Goal: Information Seeking & Learning: Check status

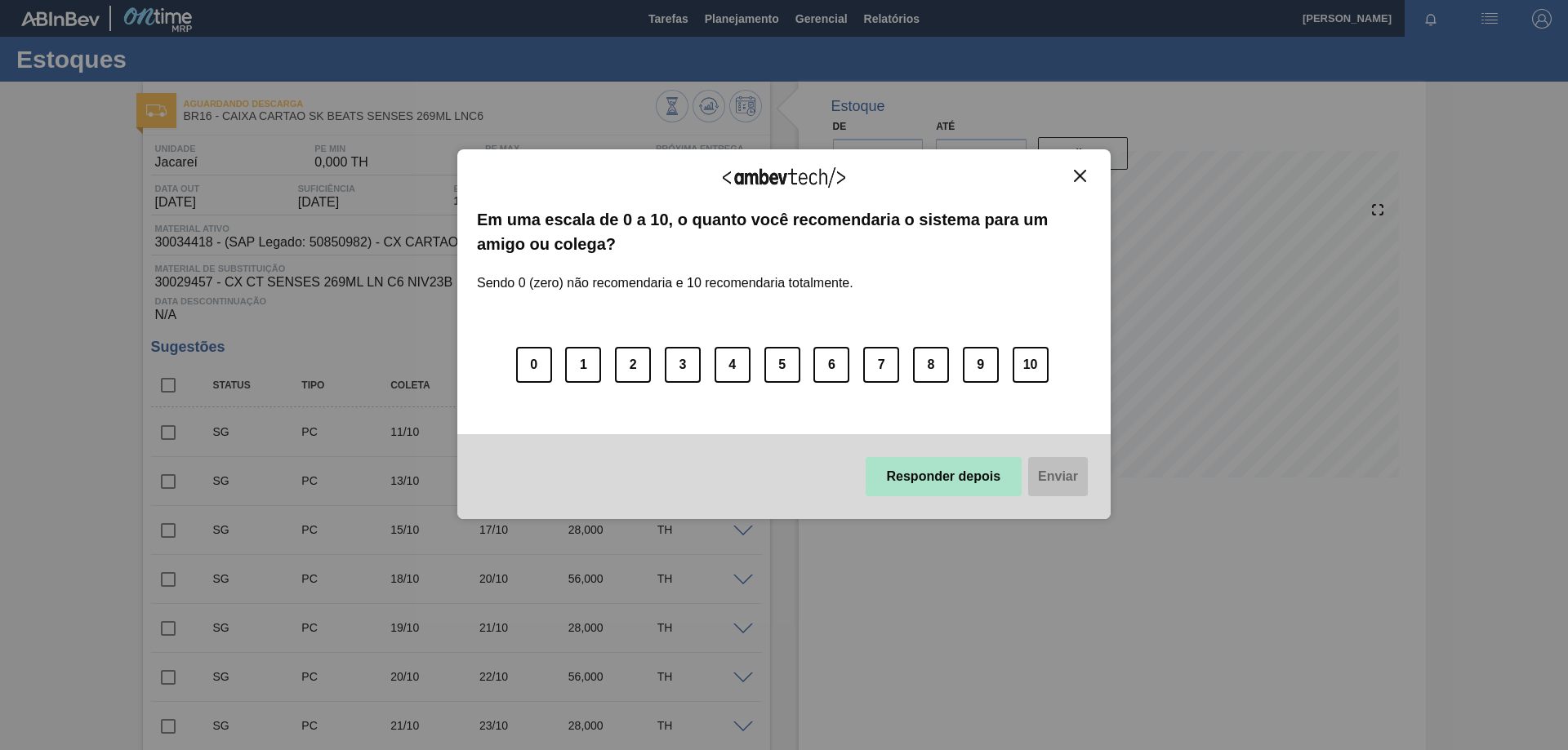
click at [960, 474] on button "Responder depois" at bounding box center [943, 477] width 156 height 39
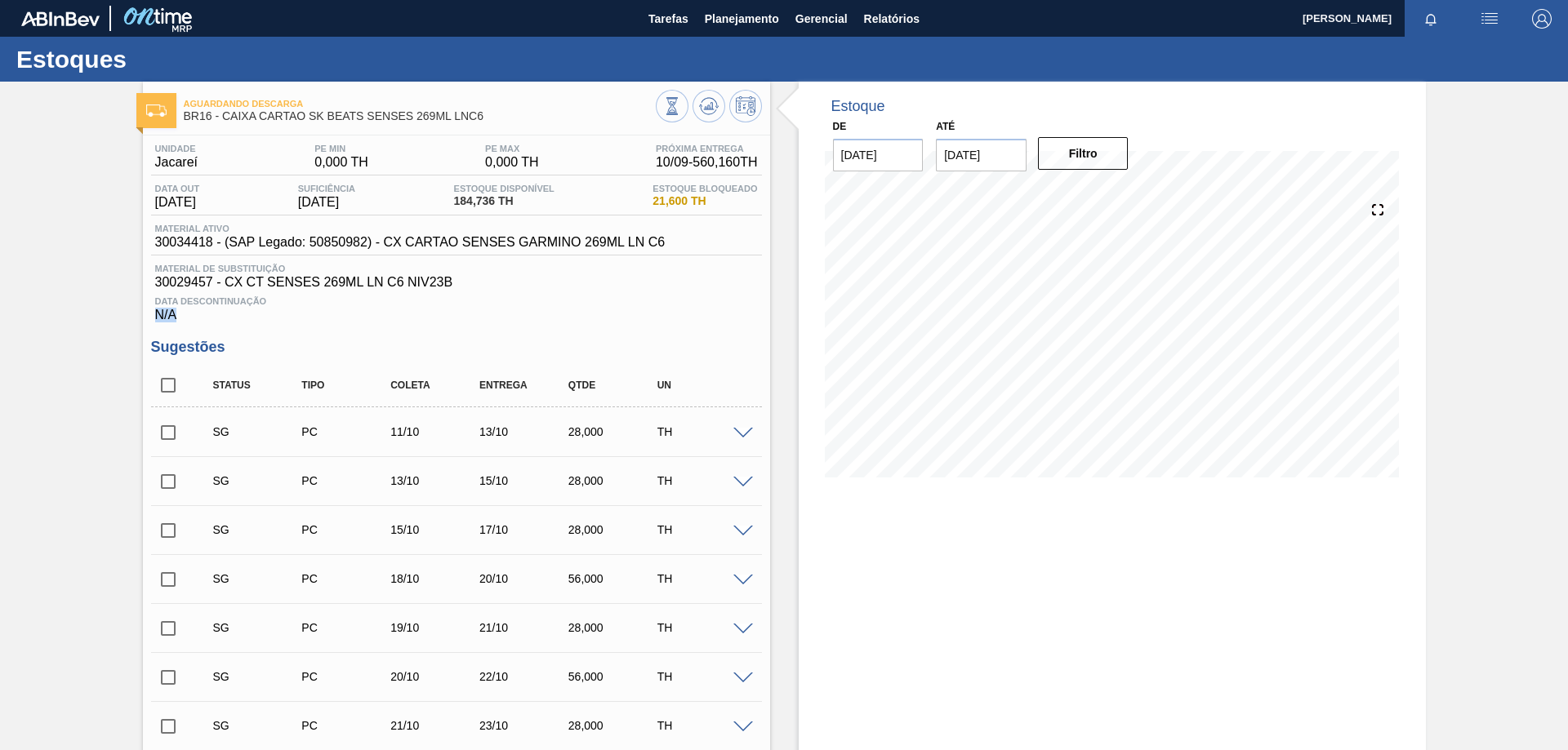
drag, startPoint x: 0, startPoint y: 354, endPoint x: 108, endPoint y: 197, distance: 190.6
click at [9, 305] on div "Aguardando Descarga BR16 - CAIXA CARTAO SK BEATS SENSES 269ML LNC6 Unidade Jaca…" at bounding box center [784, 630] width 1568 height 1097
click at [766, 24] on span "Planejamento" at bounding box center [741, 18] width 74 height 19
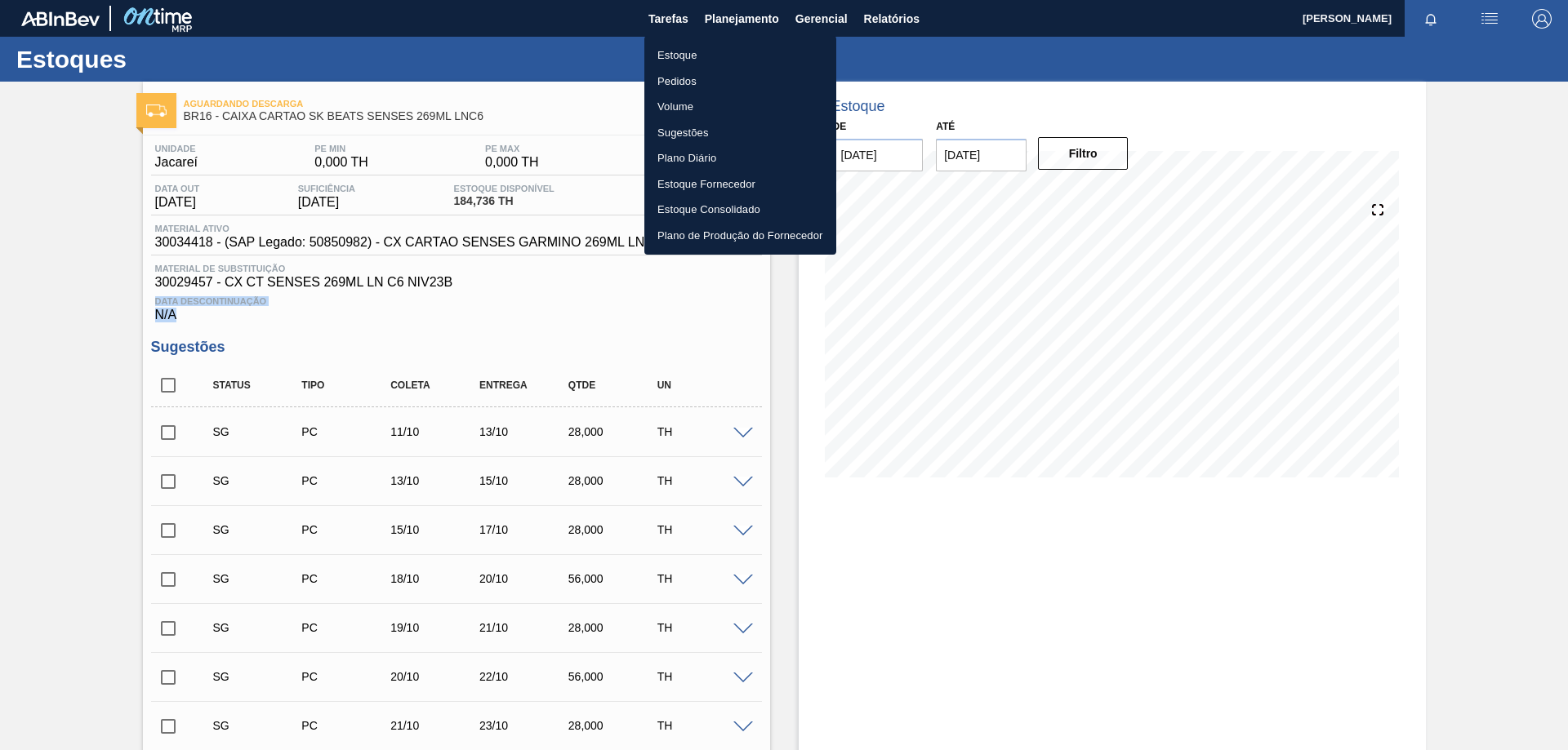
click at [711, 51] on li "Estoque" at bounding box center [740, 55] width 192 height 26
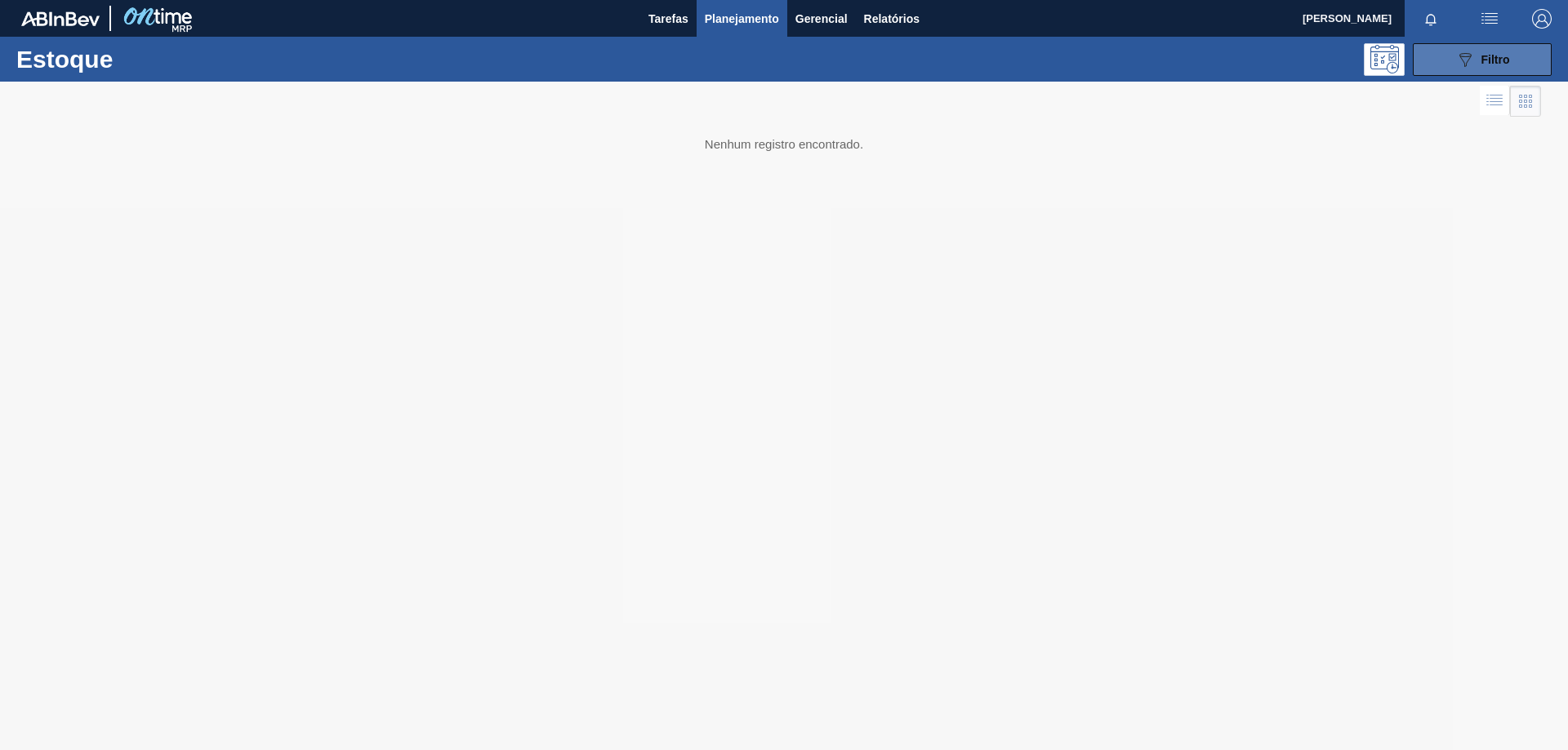
click at [1473, 63] on icon "089F7B8B-B2A5-4AFE-B5C0-19BA573D28AC" at bounding box center [1465, 59] width 19 height 19
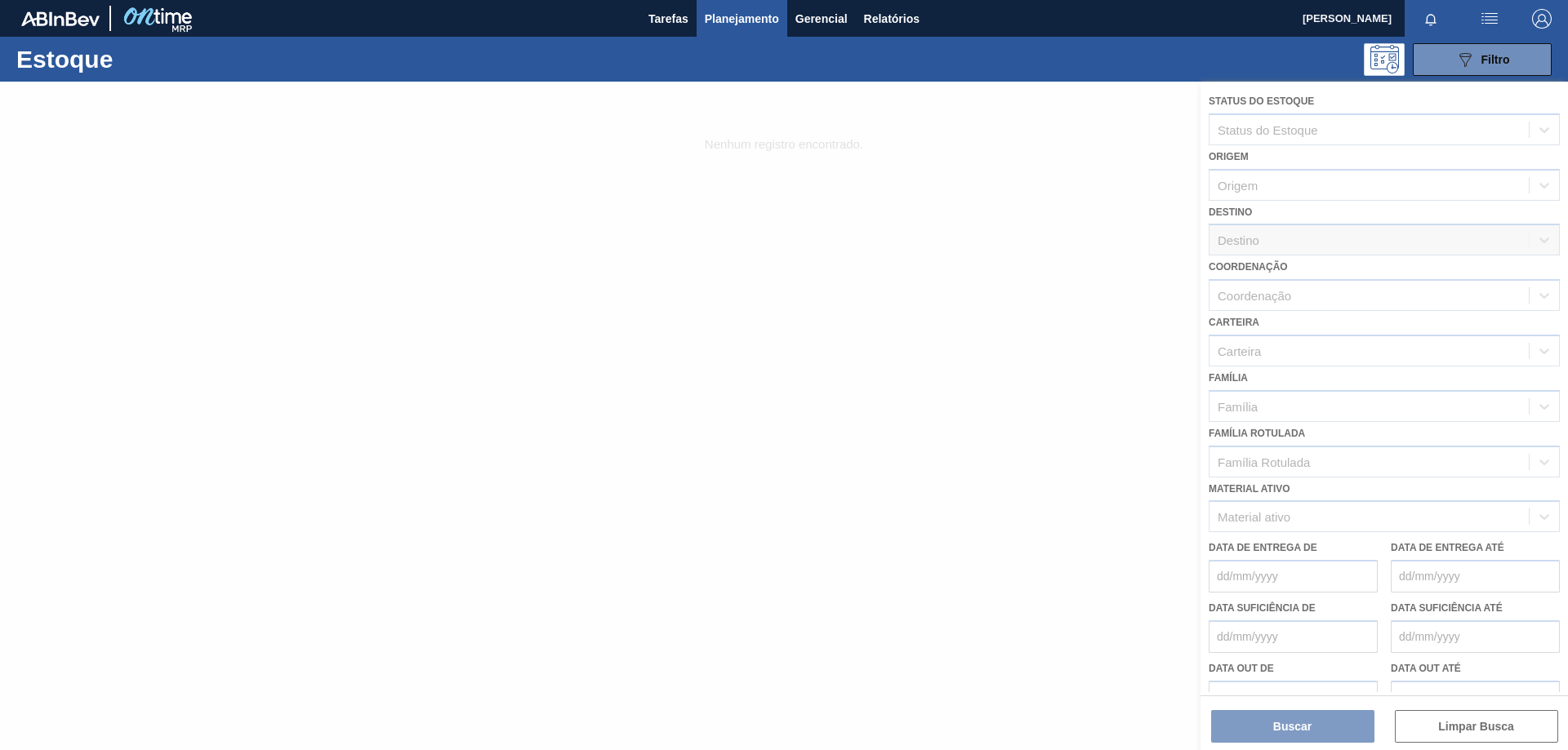
click at [1358, 509] on div at bounding box center [784, 416] width 1568 height 668
click at [1540, 521] on div at bounding box center [784, 416] width 1568 height 668
click at [1540, 520] on div at bounding box center [784, 416] width 1568 height 668
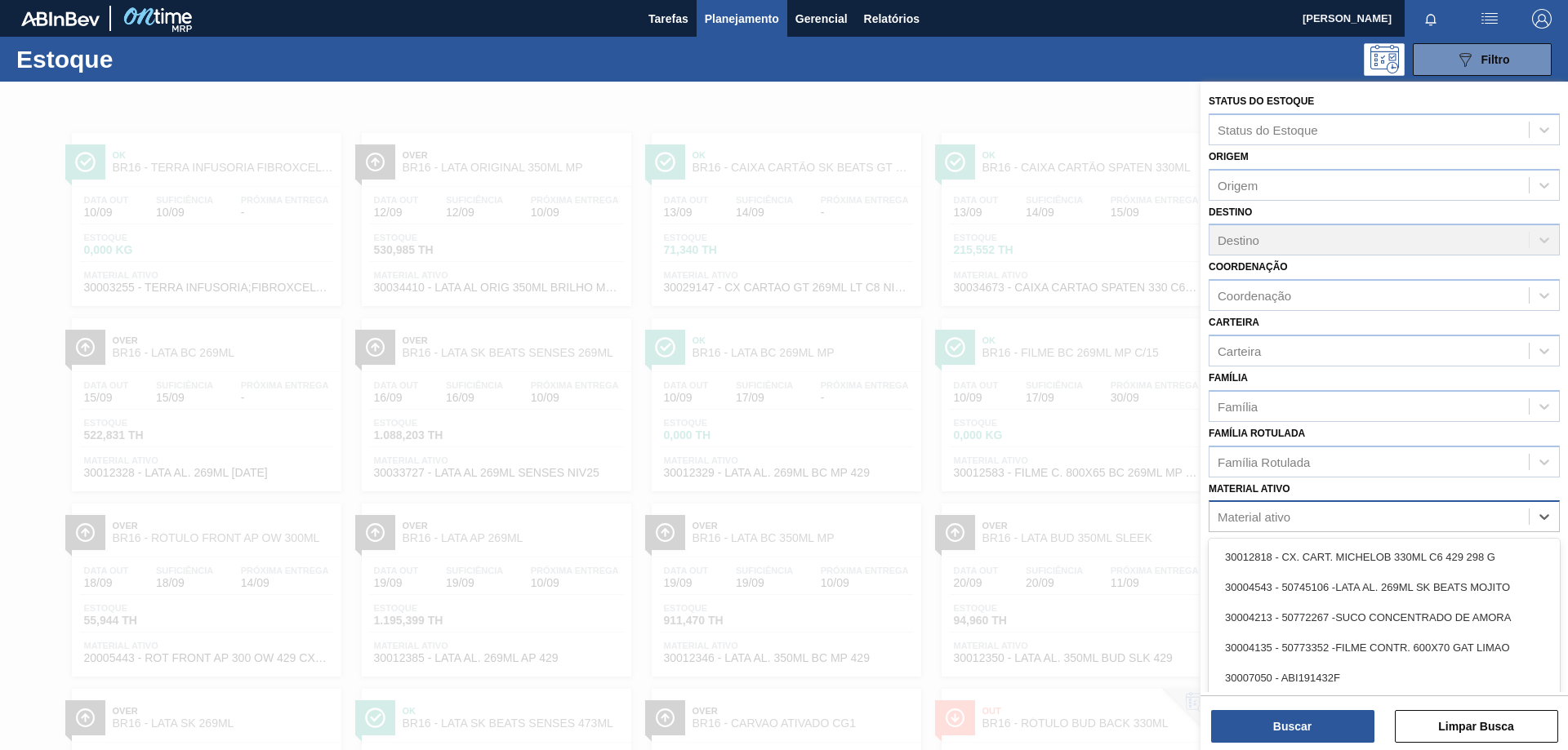
click at [1341, 516] on div "Material ativo" at bounding box center [1369, 517] width 320 height 23
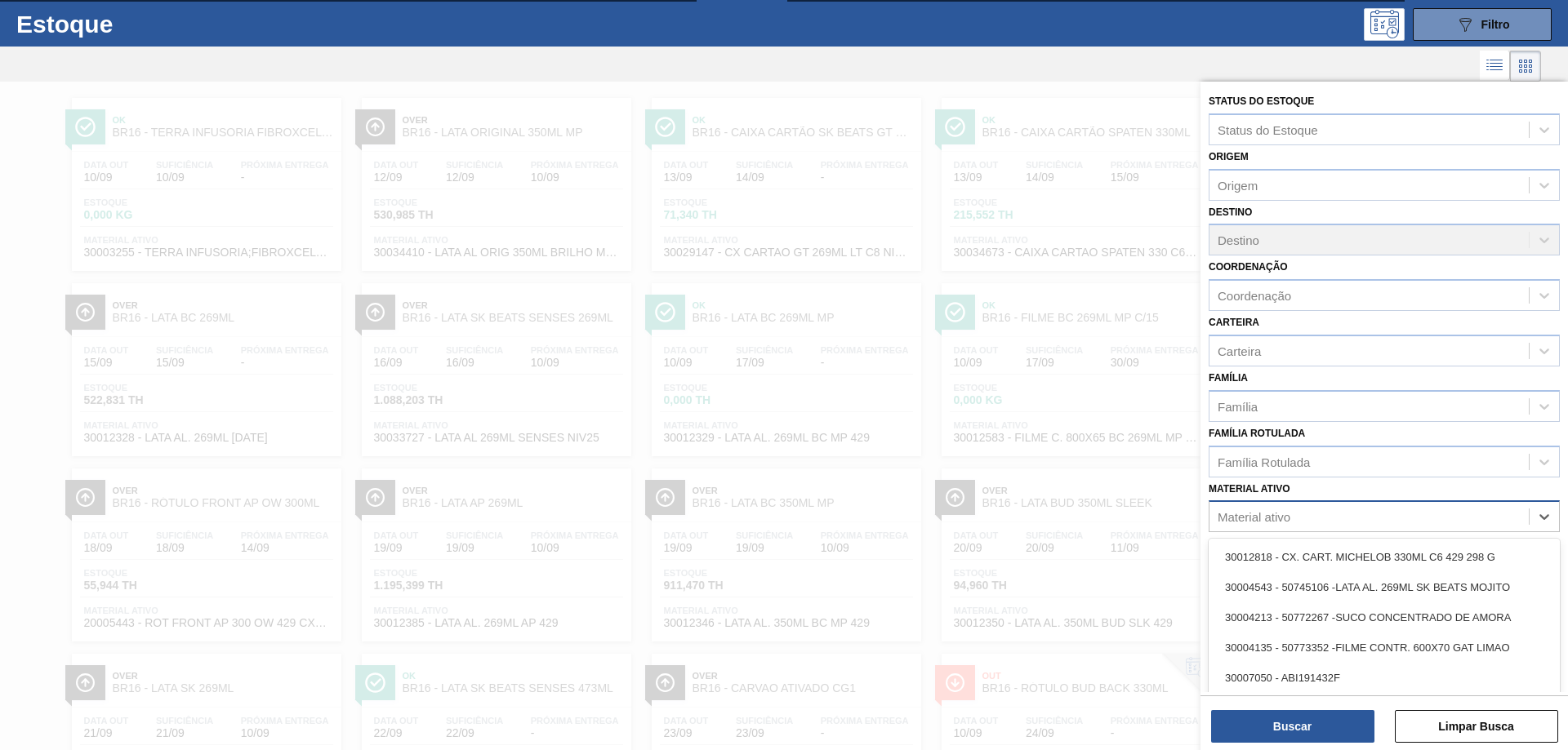
scroll to position [40, 0]
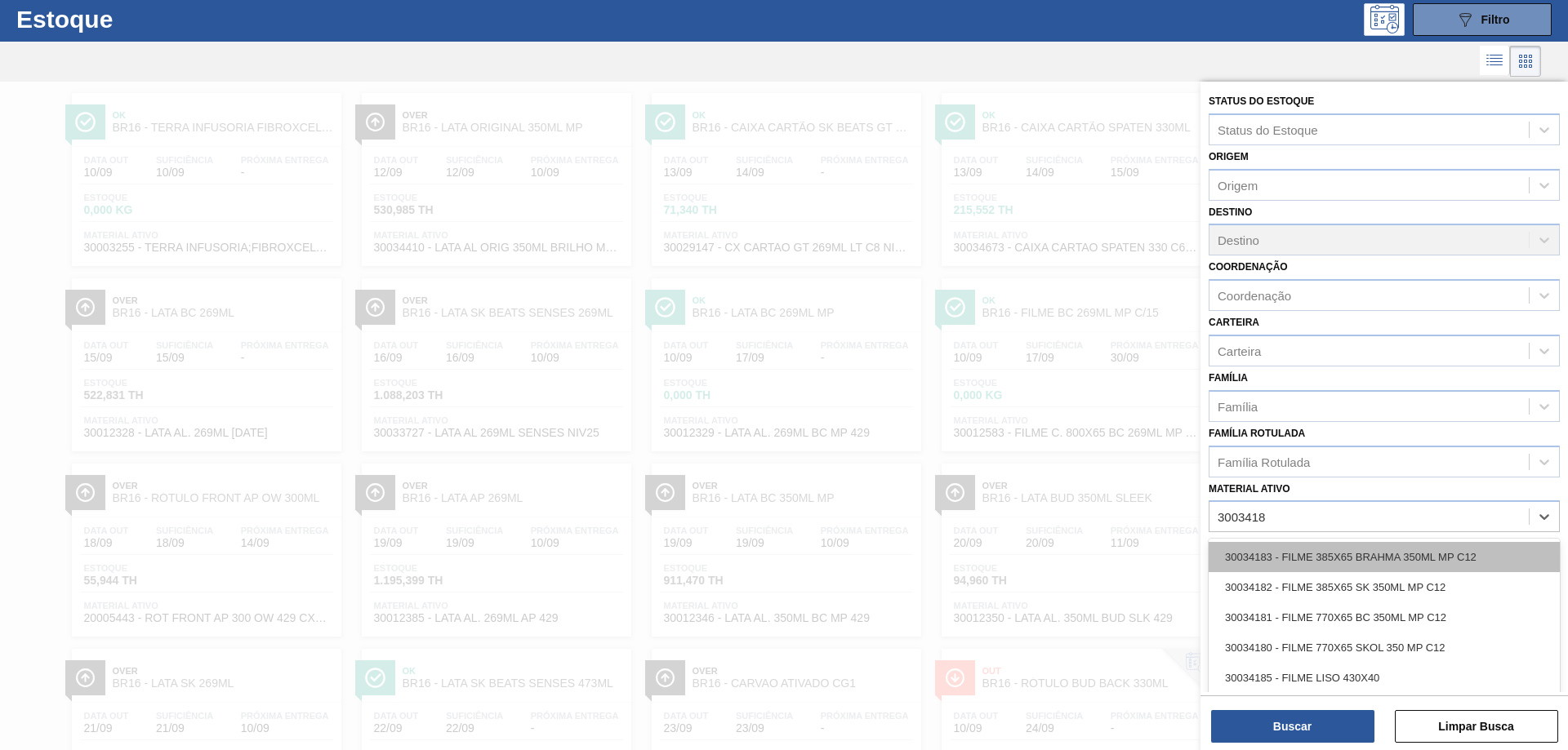
type ativo "30034180"
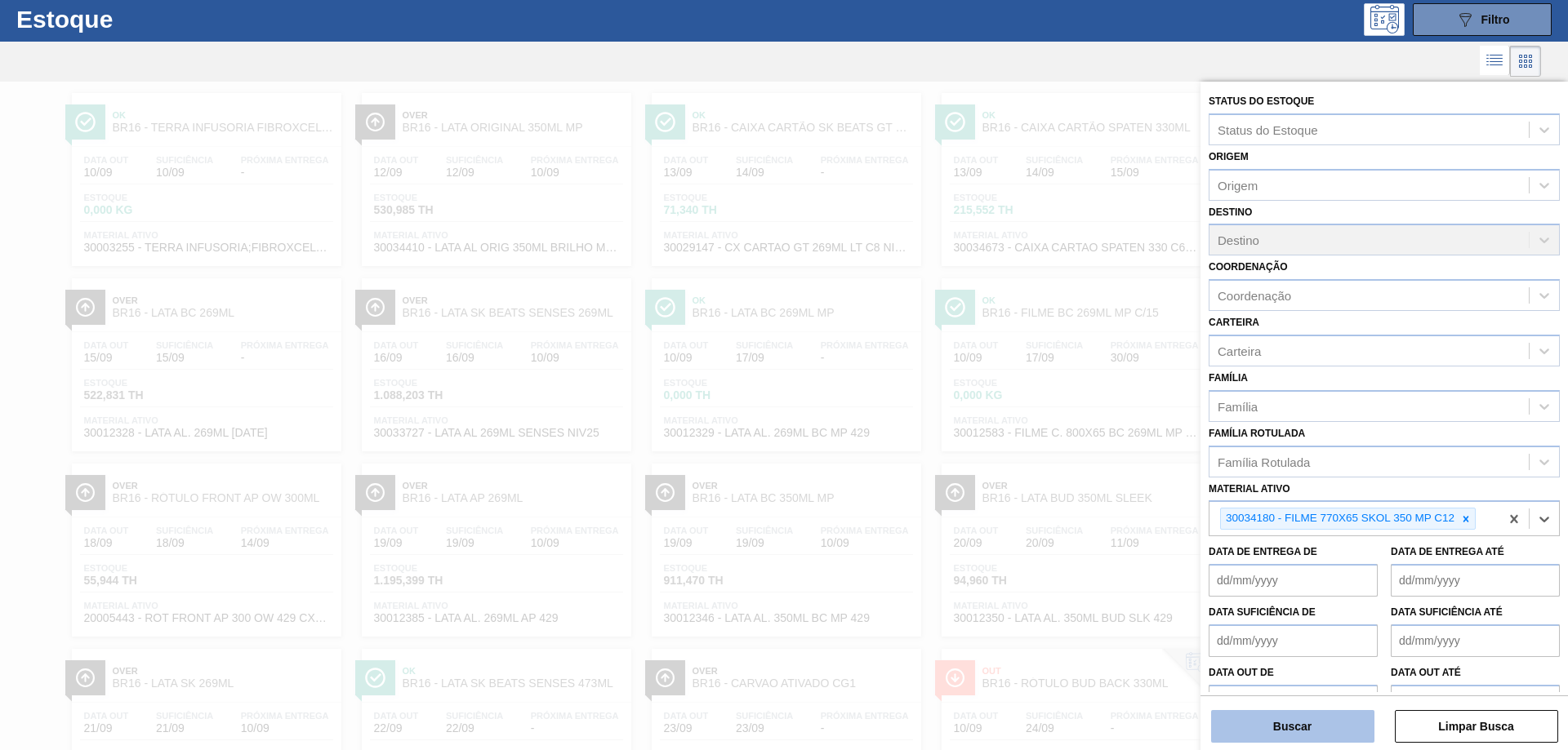
click at [1295, 722] on button "Buscar" at bounding box center [1293, 727] width 163 height 33
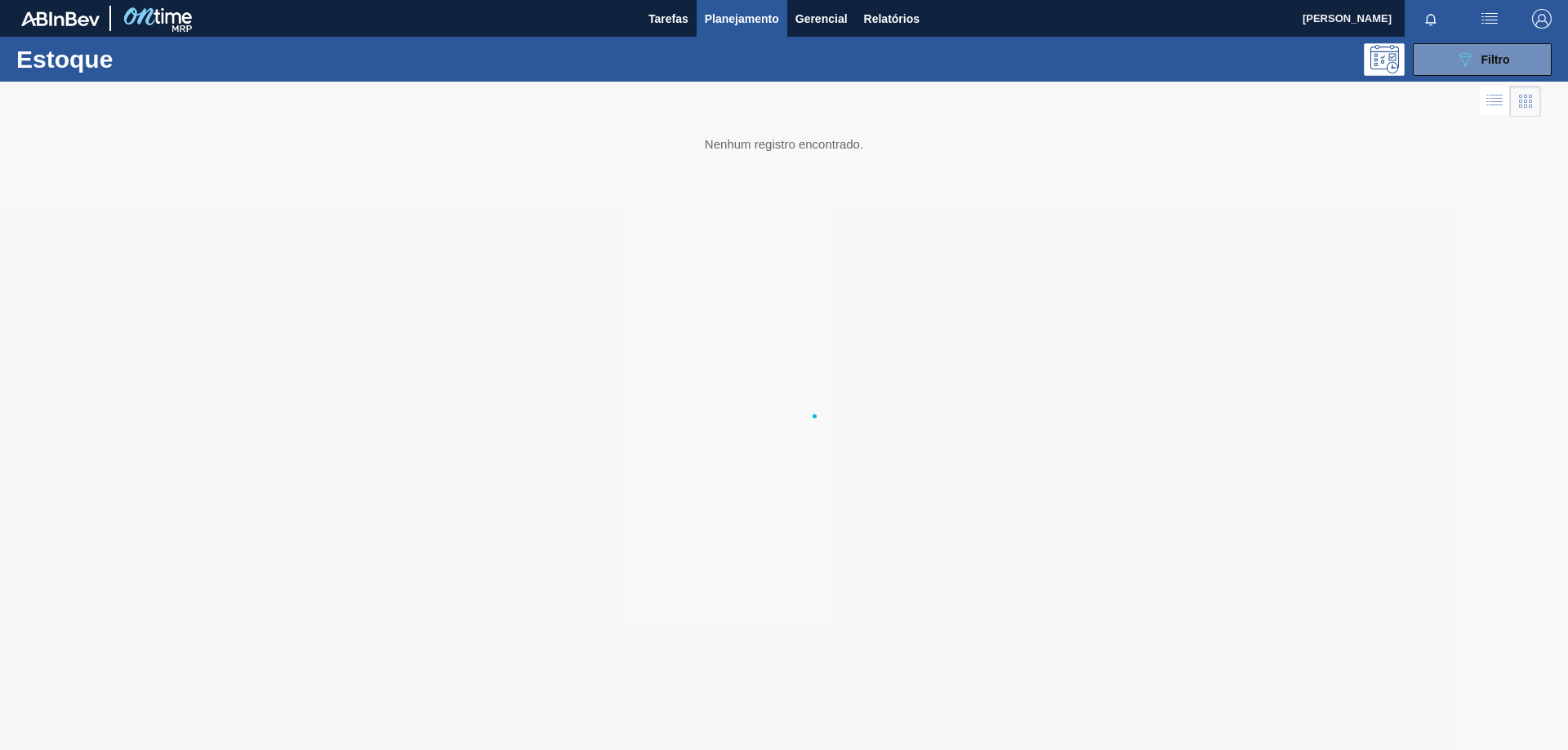
scroll to position [0, 0]
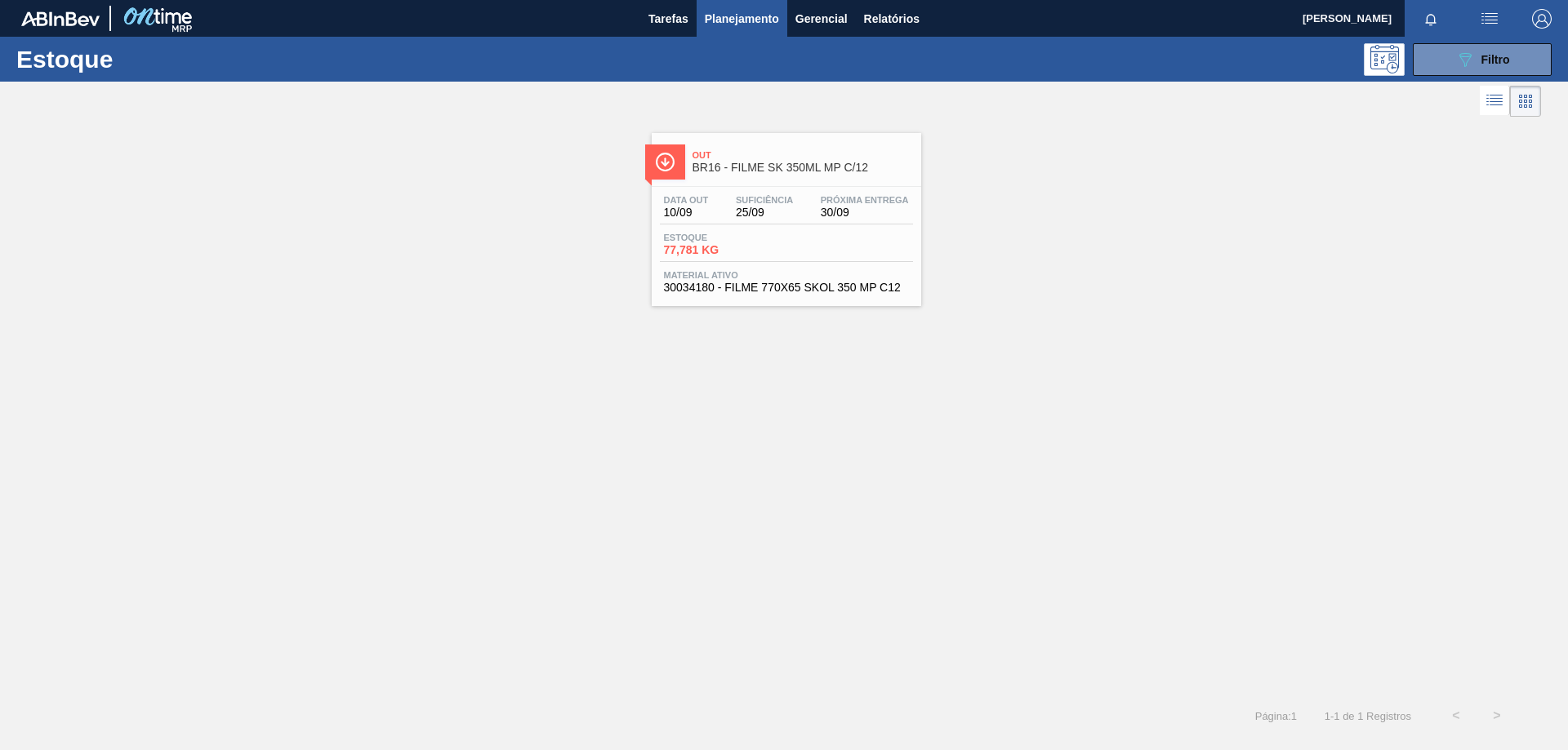
click at [715, 246] on span "77,781 KG" at bounding box center [721, 250] width 115 height 13
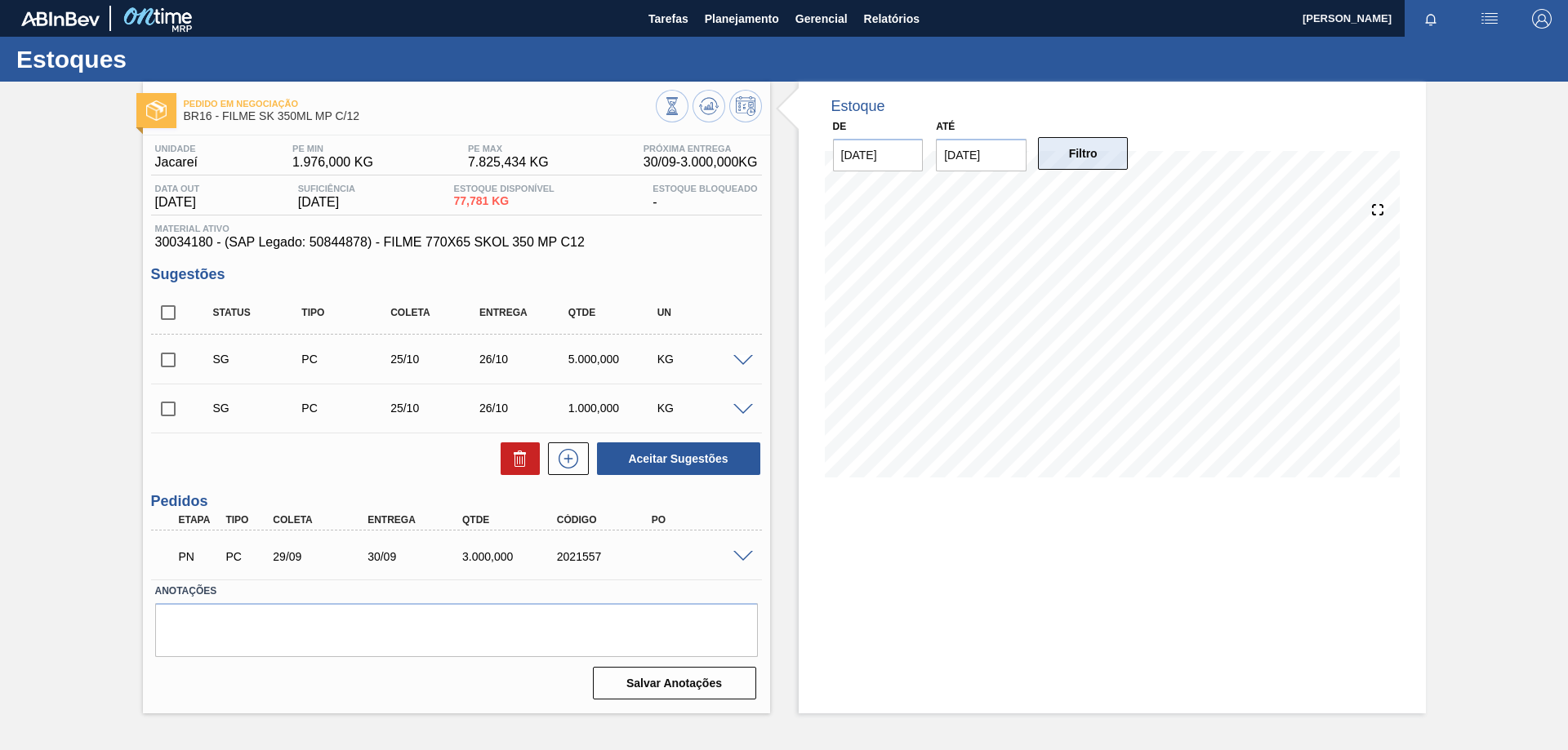
click at [1089, 149] on button "Filtro" at bounding box center [1082, 153] width 90 height 33
click at [734, 21] on span "Planejamento" at bounding box center [741, 18] width 74 height 19
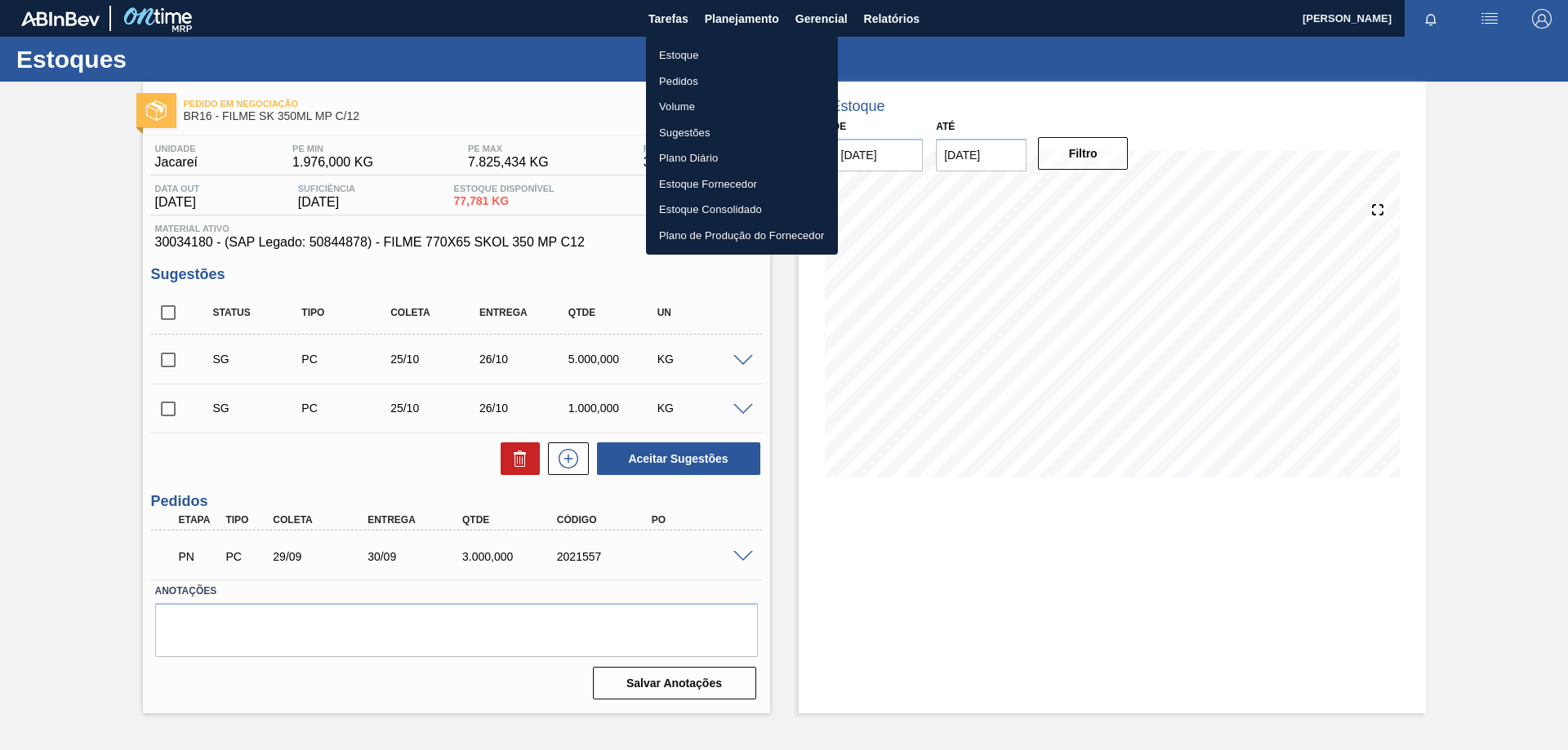
click at [715, 53] on li "Estoque" at bounding box center [742, 55] width 192 height 26
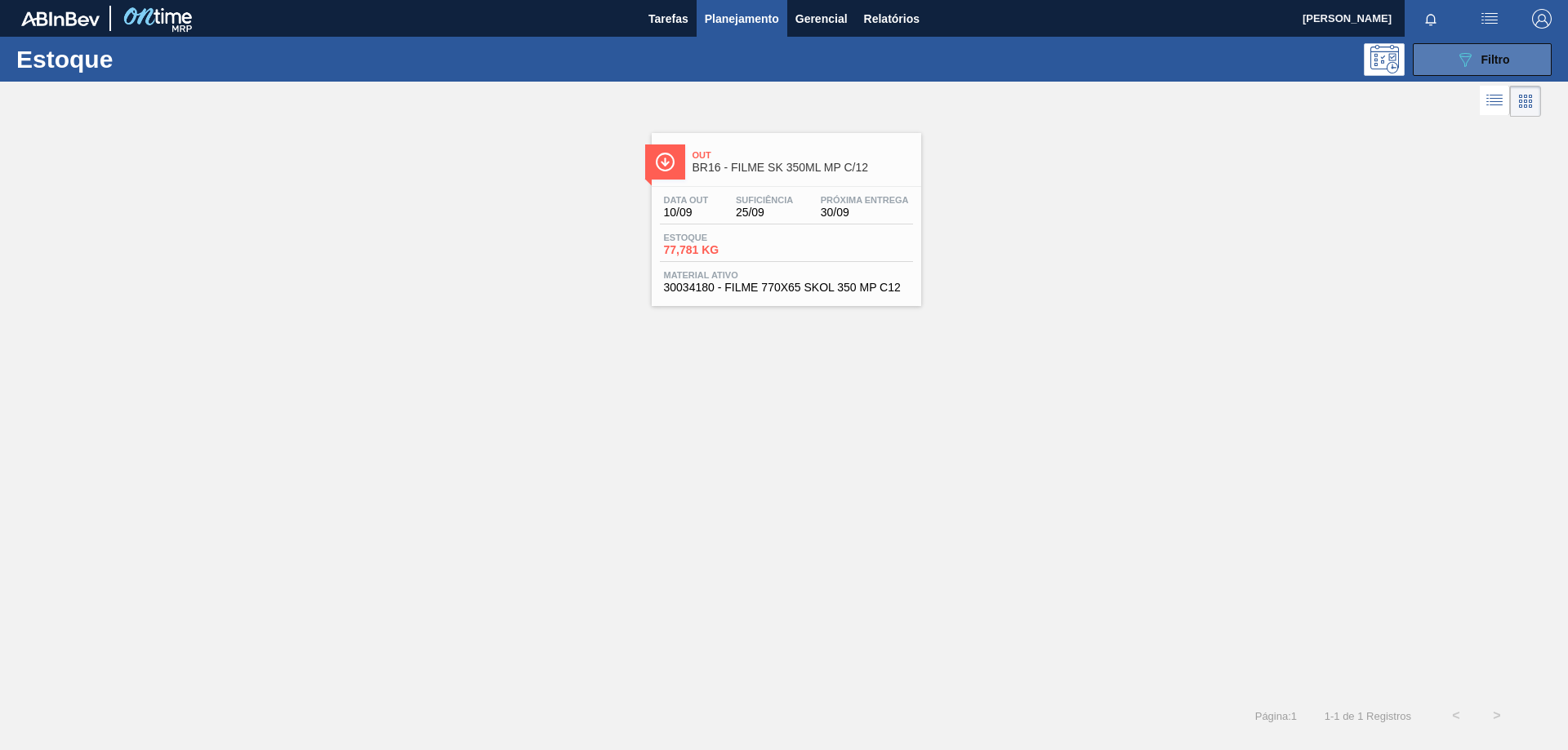
click at [1478, 62] on div "089F7B8B-B2A5-4AFE-B5C0-19BA573D28AC Filtro" at bounding box center [1483, 59] width 54 height 19
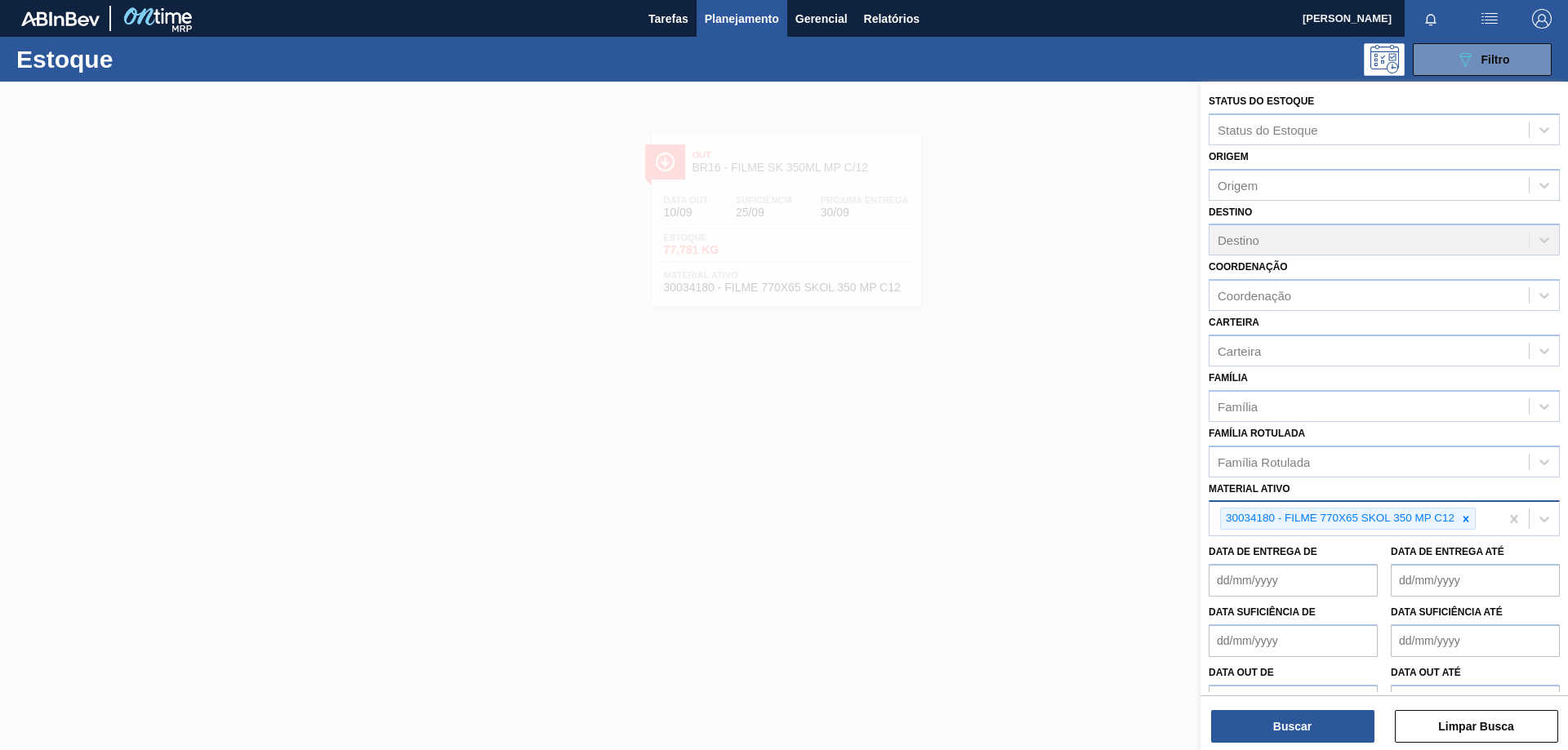
click at [1467, 519] on icon at bounding box center [1466, 520] width 12 height 12
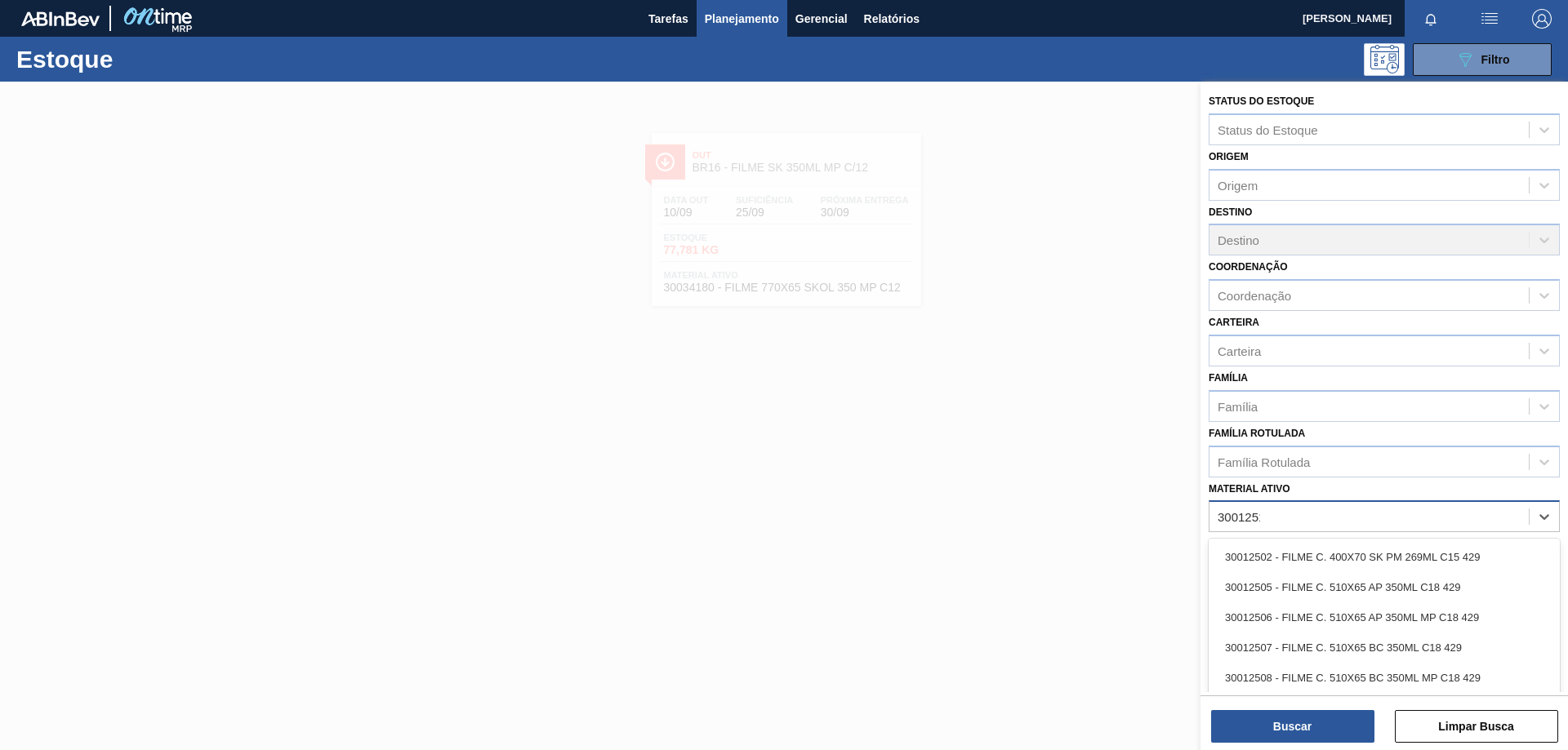
type ativo "30012510"
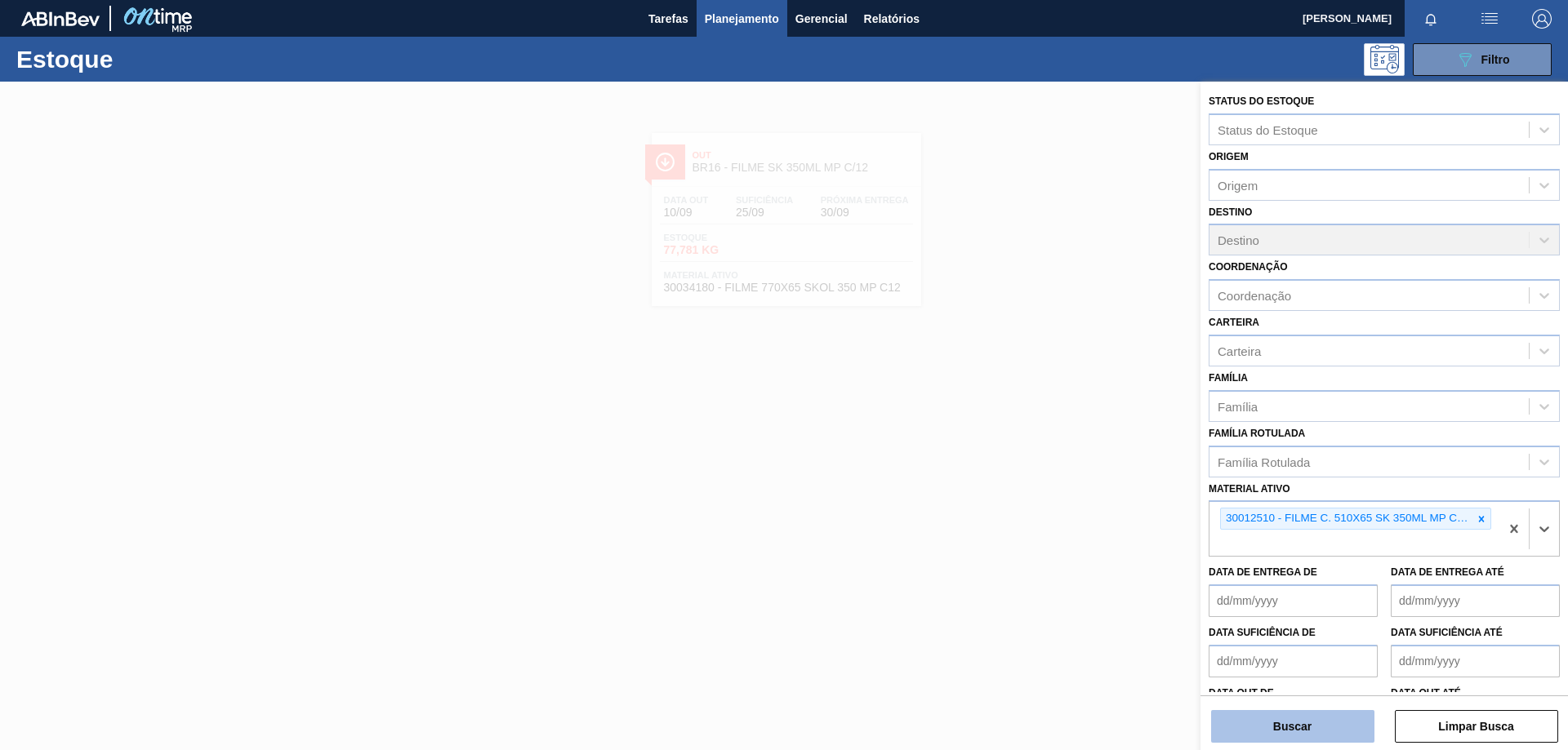
click at [1344, 724] on button "Buscar" at bounding box center [1293, 727] width 163 height 33
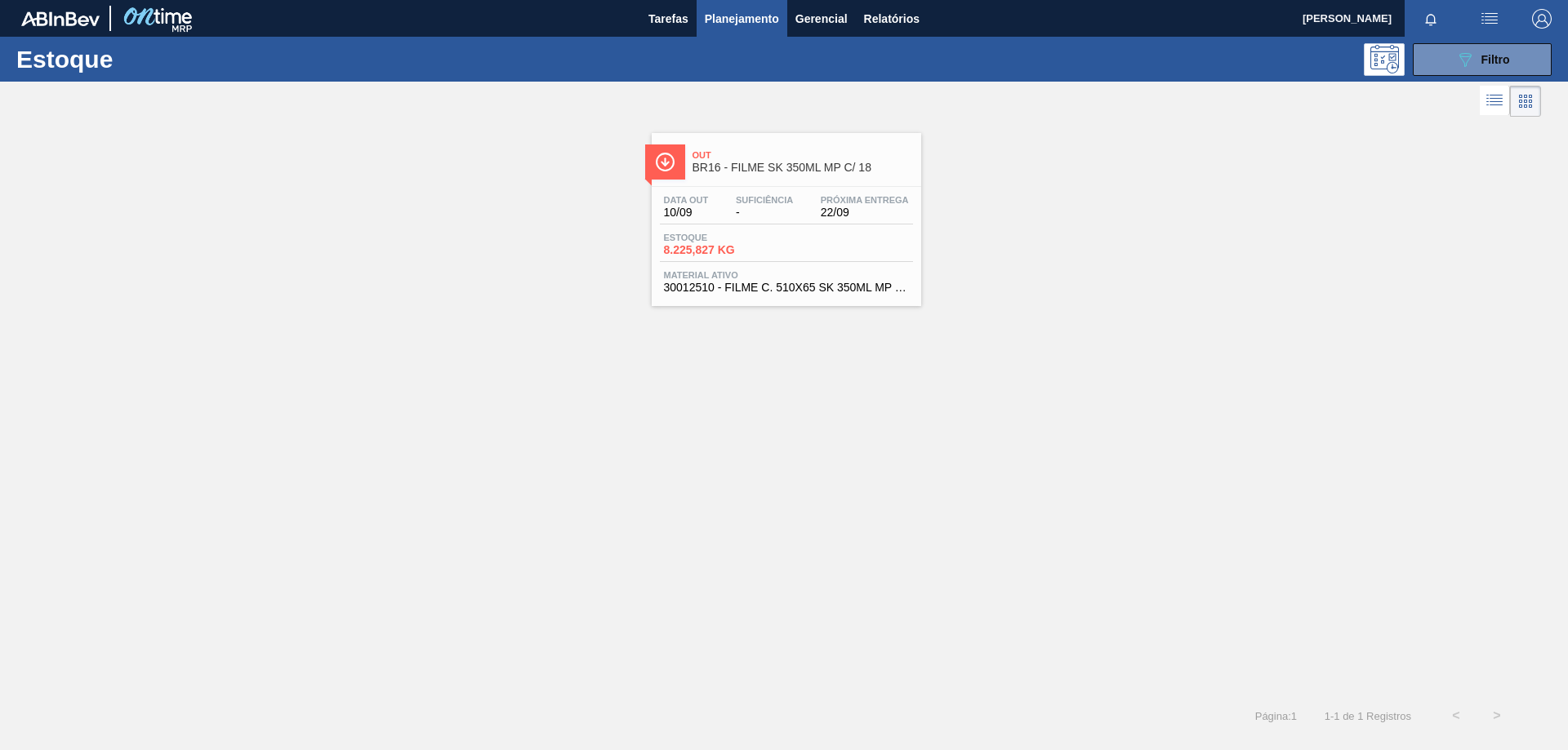
click at [816, 238] on div "Estoque 8.225,827 KG" at bounding box center [786, 248] width 254 height 29
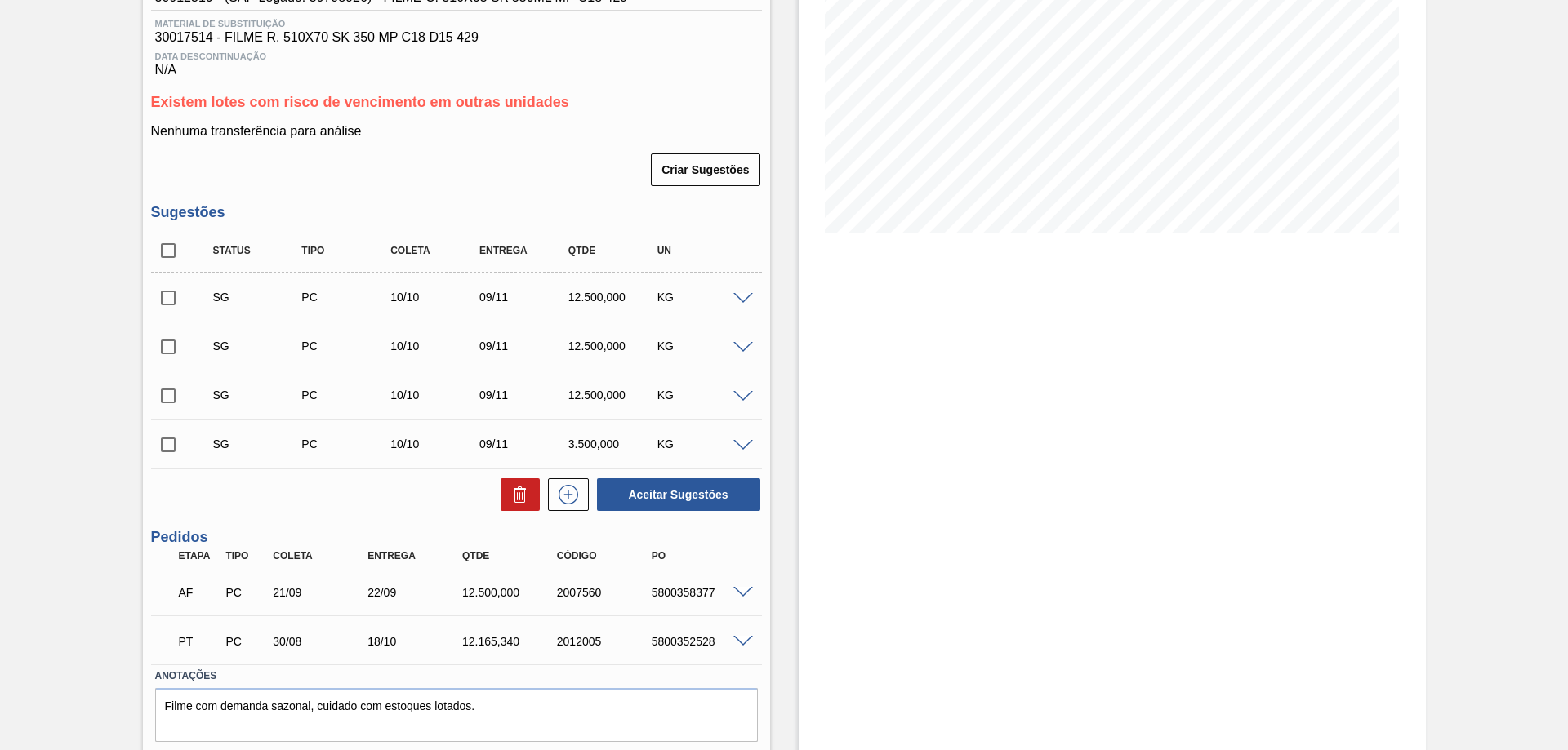
scroll to position [293, 0]
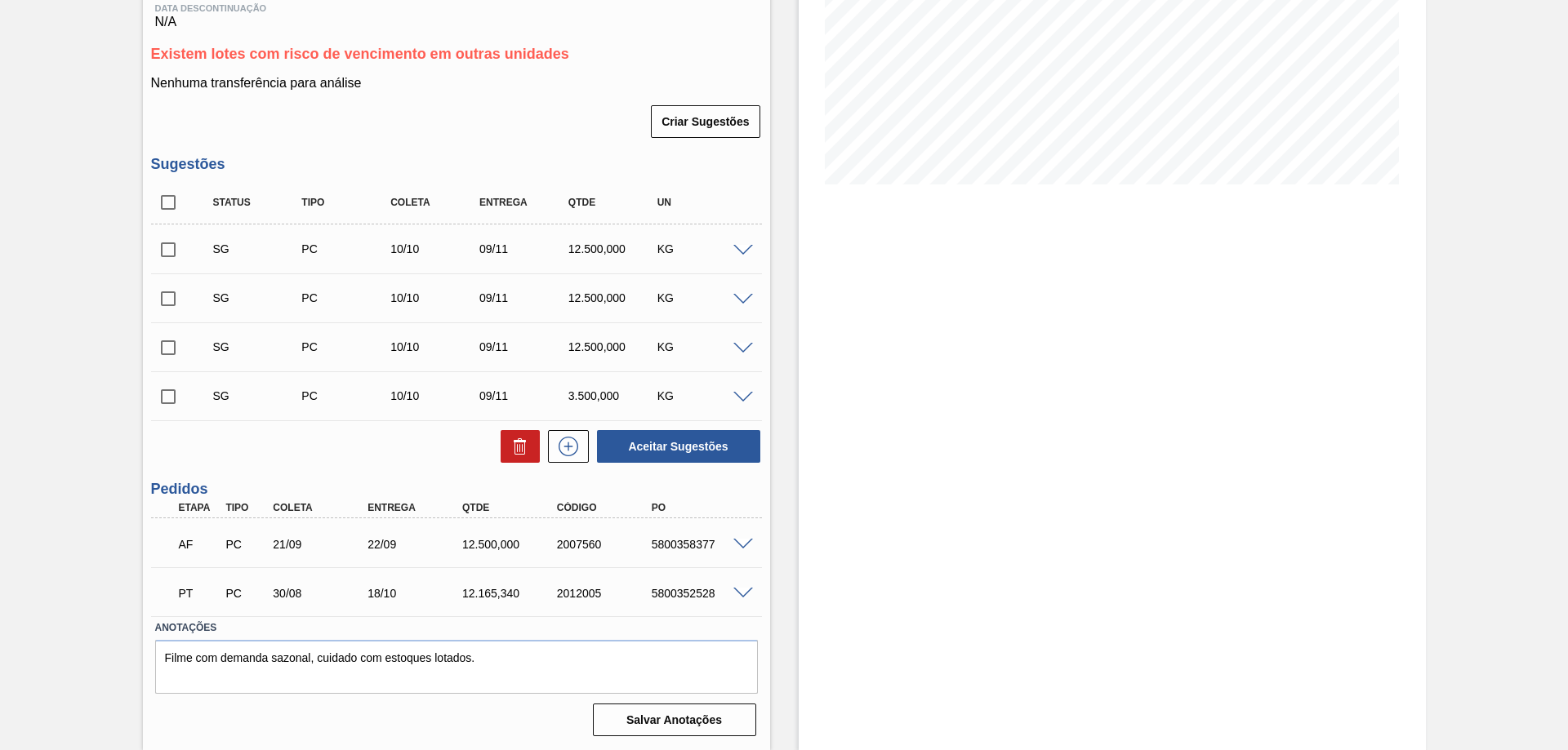
click at [748, 541] on span at bounding box center [743, 545] width 19 height 13
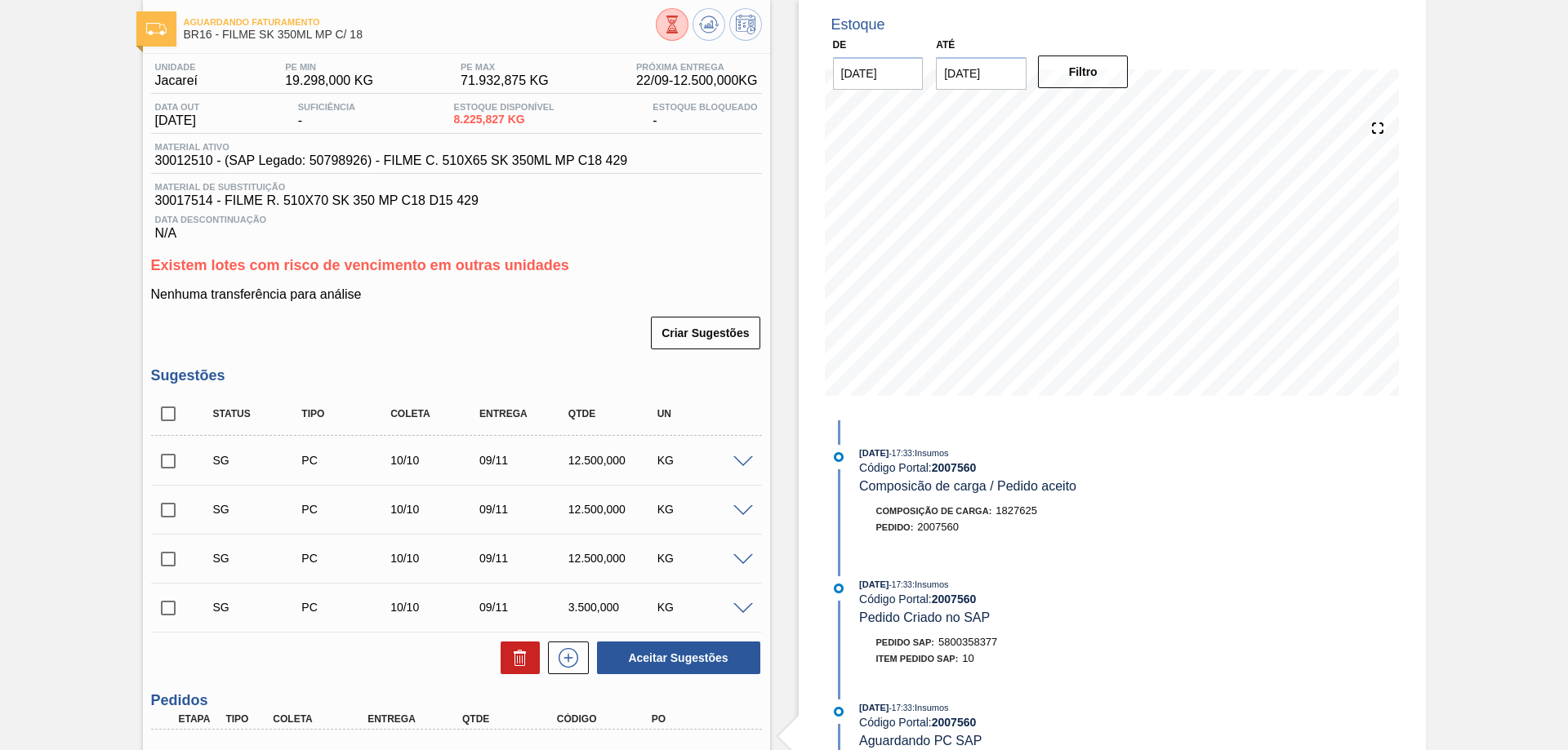
scroll to position [0, 0]
